Goal: Task Accomplishment & Management: Manage account settings

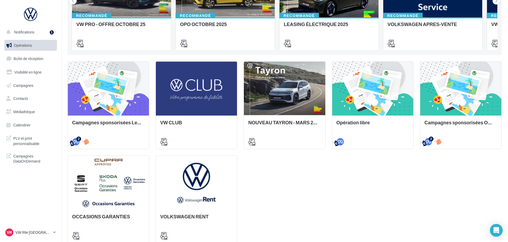
scroll to position [155, 0]
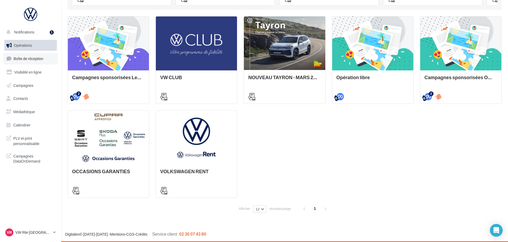
click at [29, 57] on span "Boîte de réception" at bounding box center [29, 58] width 30 height 5
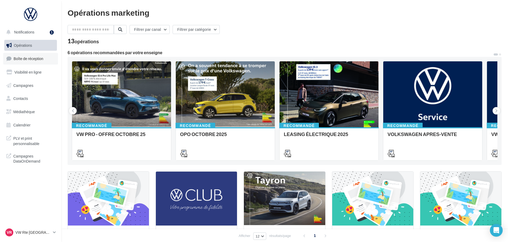
click at [45, 58] on link "Boîte de réception" at bounding box center [30, 58] width 55 height 11
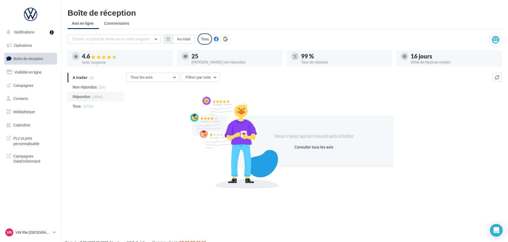
click at [85, 97] on span "Répondus" at bounding box center [82, 96] width 18 height 5
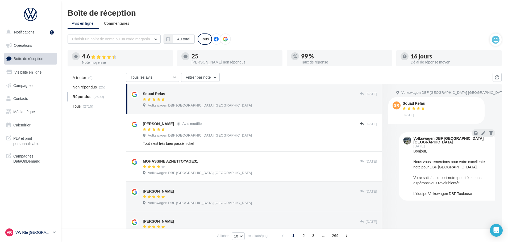
click at [52, 232] on link "VR VW Rte Espagne vw-kear-31100" at bounding box center [30, 233] width 53 height 10
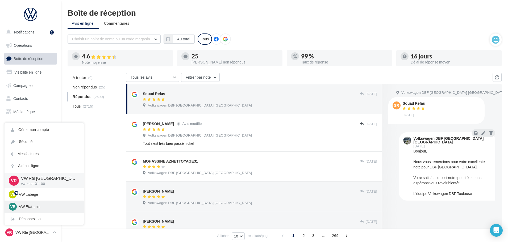
click at [38, 208] on p "VW Etat-unis" at bounding box center [48, 206] width 59 height 5
